Goal: Transaction & Acquisition: Purchase product/service

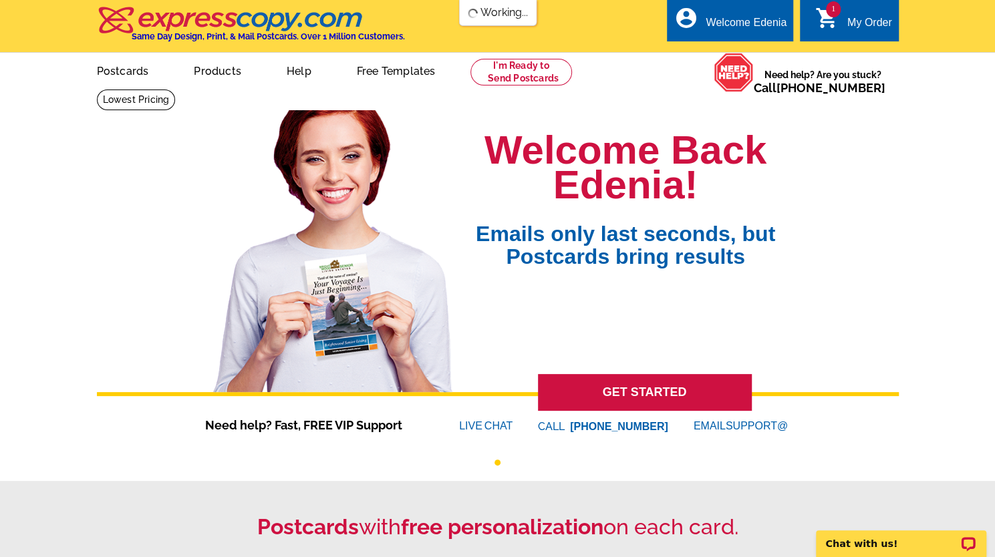
click at [866, 25] on div "My Order" at bounding box center [869, 26] width 45 height 19
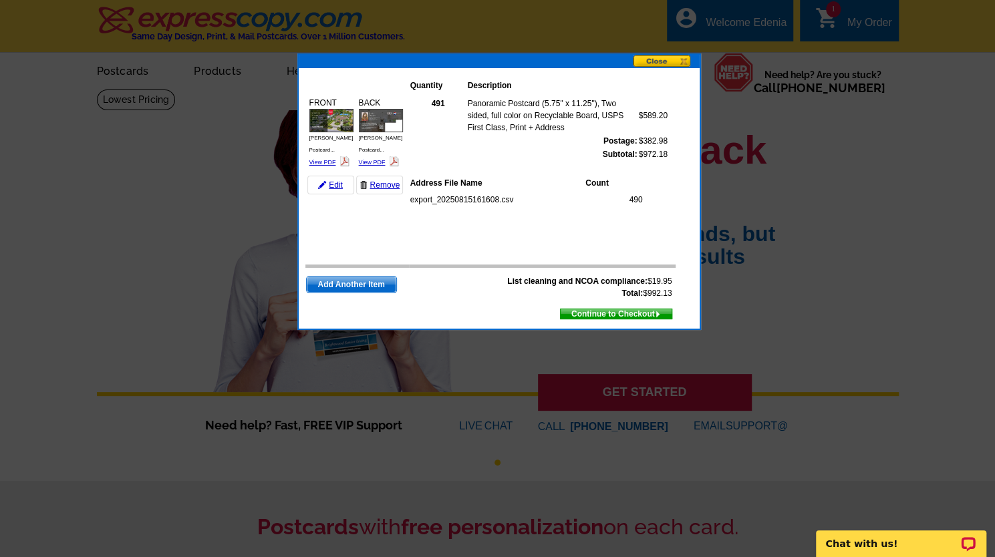
click at [619, 317] on span "Continue to Checkout" at bounding box center [616, 314] width 111 height 15
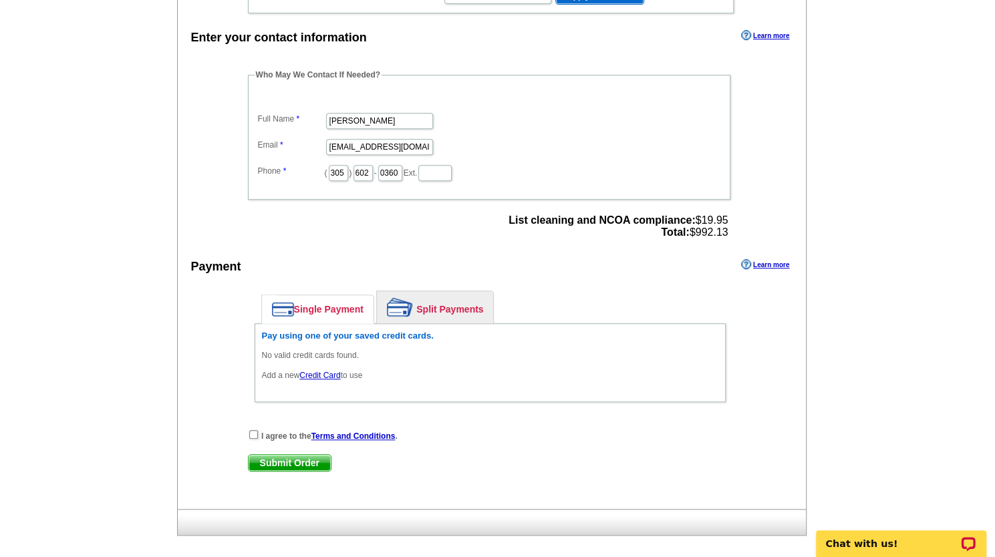
scroll to position [364, 0]
click at [331, 370] on link "Credit Card" at bounding box center [319, 374] width 41 height 9
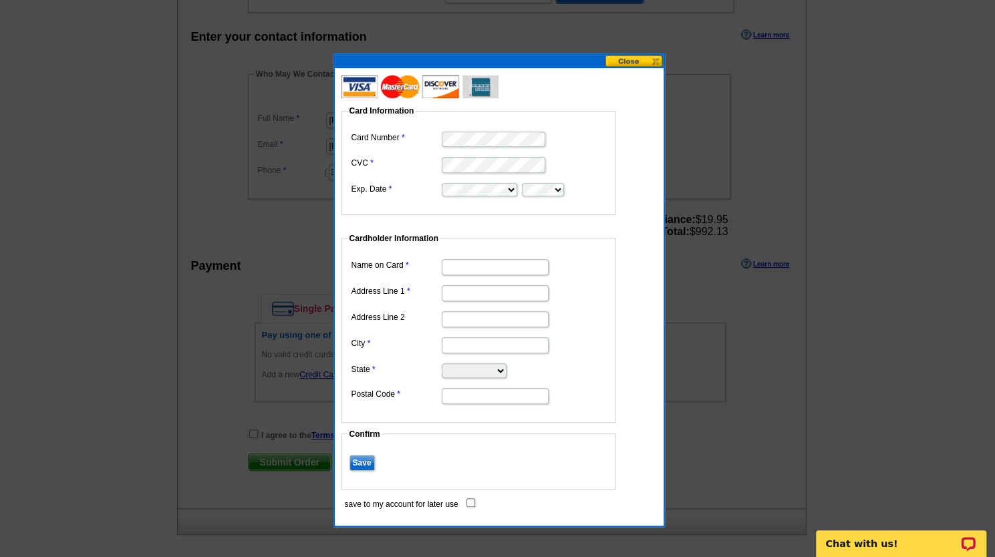
scroll to position [0, 0]
click at [481, 265] on input "Name on Card" at bounding box center [495, 267] width 107 height 16
type input "[PERSON_NAME]"
type input "[STREET_ADDRESS]"
click at [349, 455] on input "Save" at bounding box center [361, 463] width 25 height 16
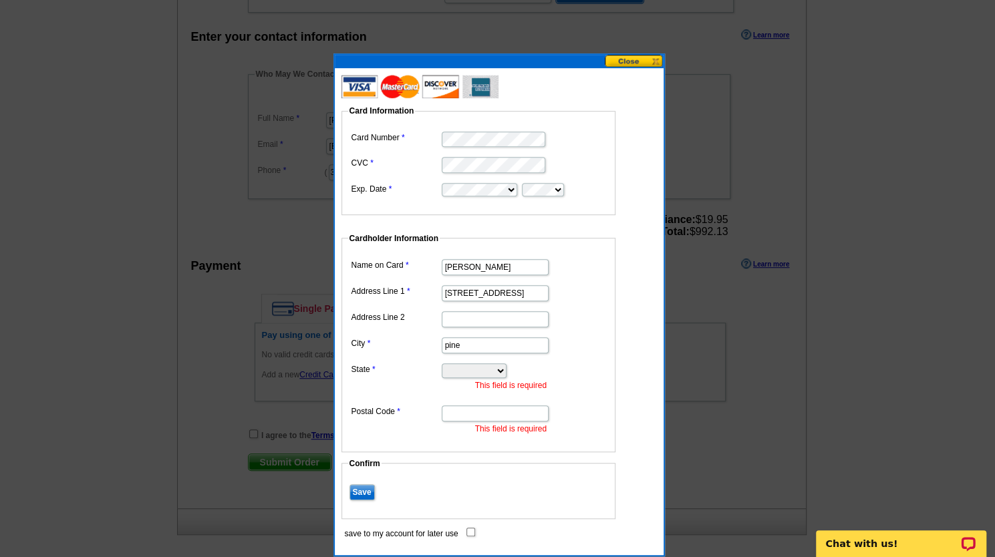
type input "pinecrest"
select select "FL"
type input "33156"
click at [465, 525] on dd at bounding box center [484, 531] width 287 height 13
click at [470, 529] on input "save to my account for later use" at bounding box center [470, 532] width 9 height 9
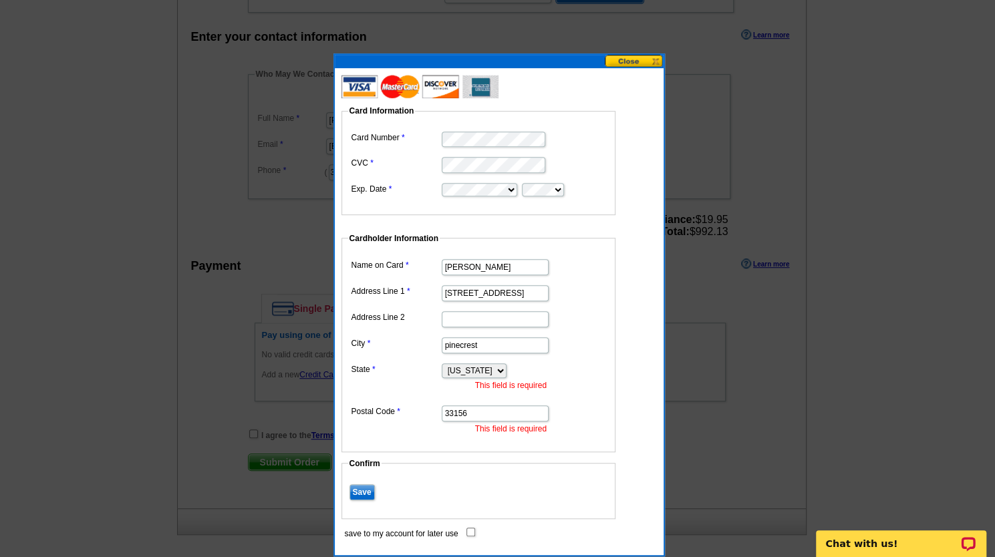
checkbox input "true"
click at [362, 486] on input "Save" at bounding box center [361, 492] width 25 height 16
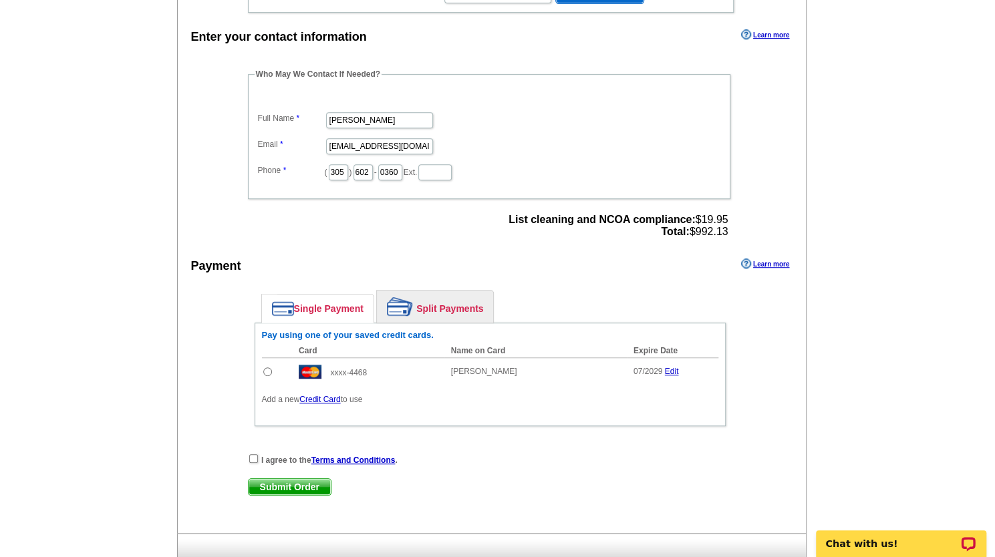
click at [269, 369] on input "radio" at bounding box center [267, 372] width 9 height 9
radio input "true"
click at [253, 454] on input "checkbox" at bounding box center [253, 458] width 9 height 9
checkbox input "true"
click at [279, 484] on span "Submit Order" at bounding box center [290, 487] width 82 height 16
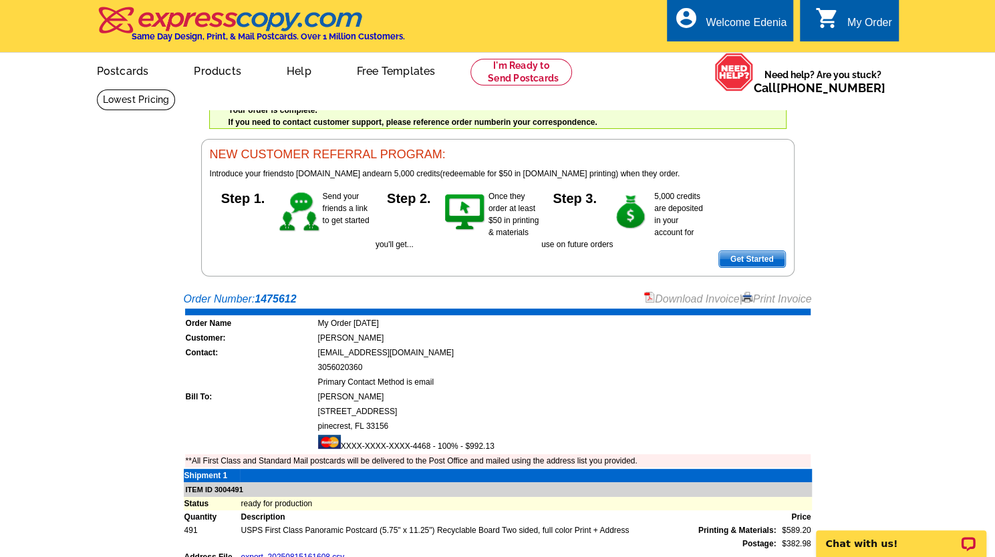
click at [882, 143] on div "Welcome back Edenia My Account Logout local_phone Same Day Design, Print, & Mai…" at bounding box center [497, 138] width 995 height 277
click at [957, 271] on div "Welcome back Edenia My Account Logout local_phone Same Day Design, Print, & Mai…" at bounding box center [497, 138] width 995 height 277
